Goal: Task Accomplishment & Management: Manage account settings

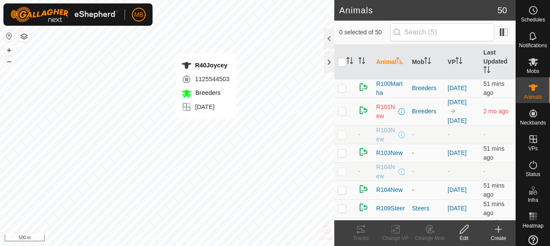
checkbox input "true"
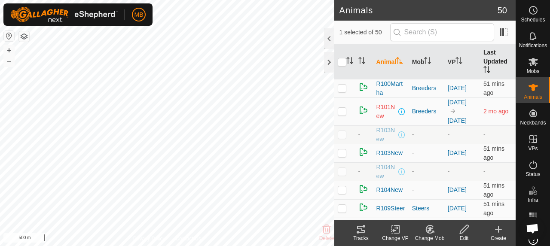
click at [495, 64] on th "Last Updated" at bounding box center [498, 62] width 36 height 35
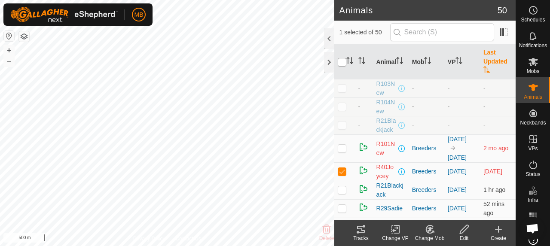
click at [343, 64] on input "checkbox" at bounding box center [342, 62] width 9 height 9
checkbox input "true"
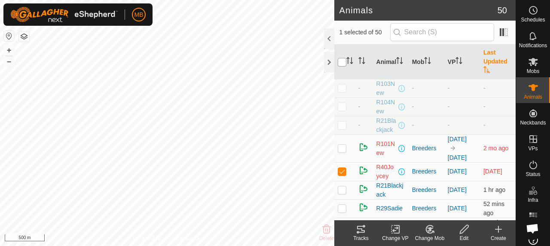
checkbox input "true"
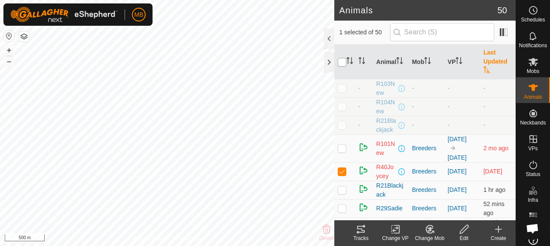
checkbox input "true"
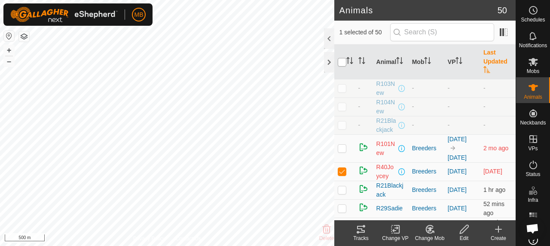
checkbox input "true"
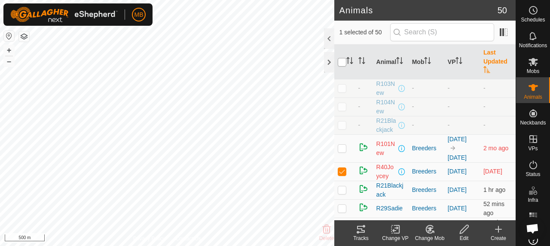
checkbox input "true"
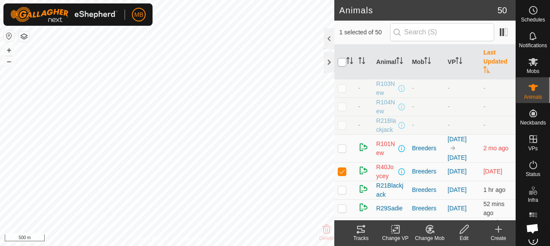
checkbox input "true"
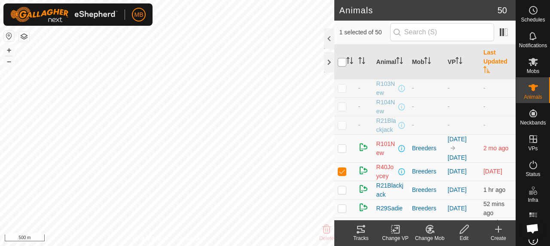
checkbox input "true"
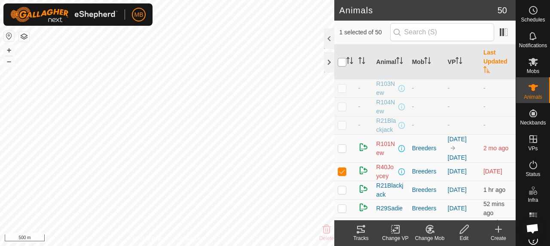
checkbox input "true"
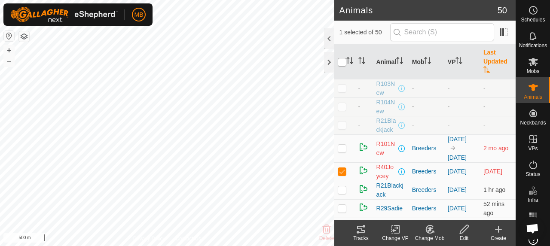
checkbox input "true"
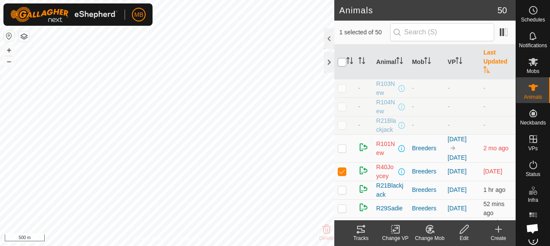
checkbox input "true"
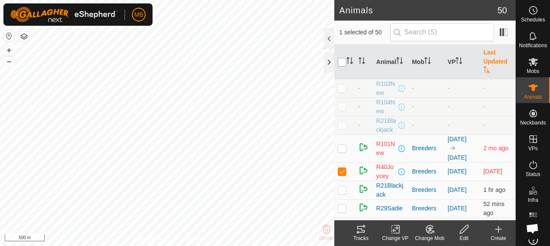
checkbox input "true"
click at [343, 64] on input "checkbox" at bounding box center [342, 62] width 9 height 9
checkbox input "false"
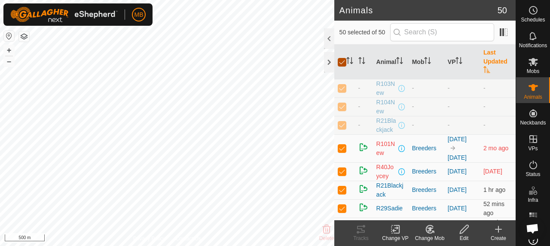
checkbox input "false"
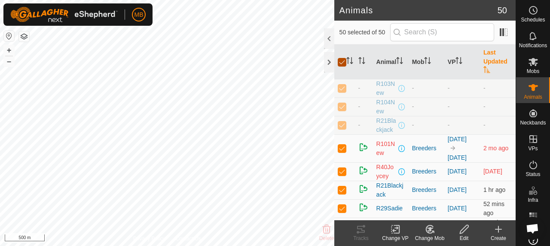
checkbox input "false"
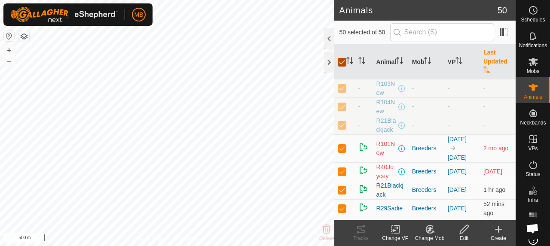
checkbox input "false"
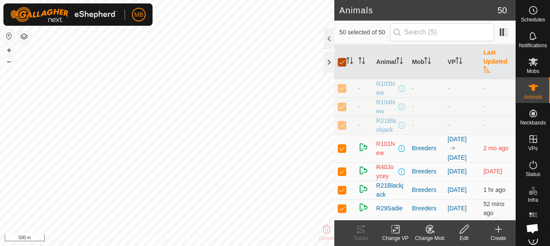
checkbox input "false"
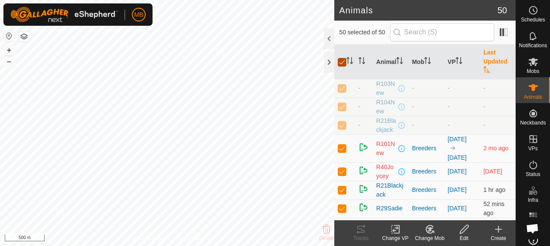
checkbox input "false"
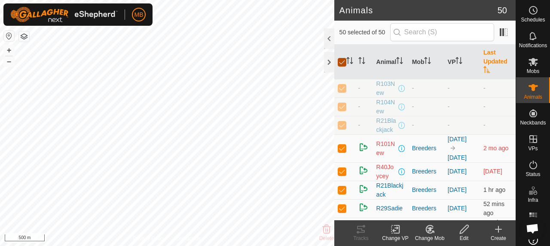
checkbox input "false"
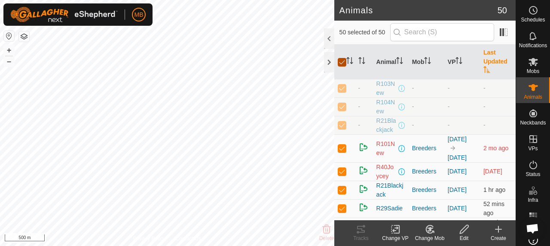
checkbox input "false"
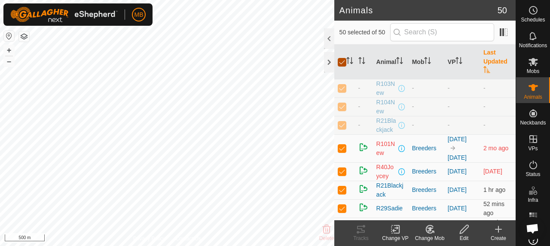
checkbox input "false"
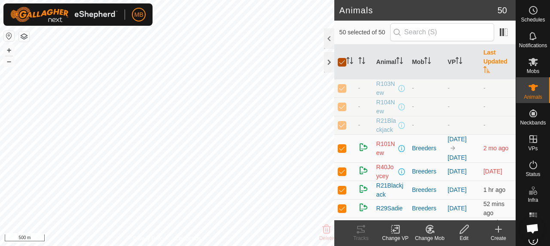
checkbox input "false"
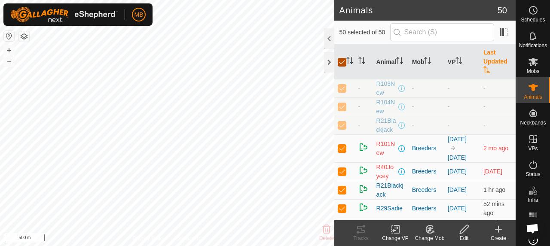
checkbox input "false"
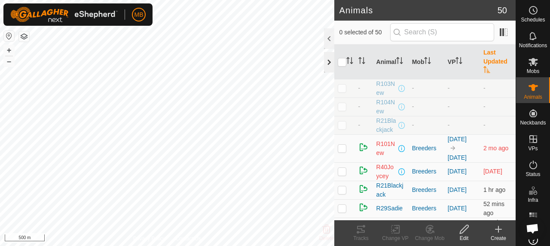
click at [331, 65] on div at bounding box center [329, 62] width 10 height 21
